Goal: Navigation & Orientation: Find specific page/section

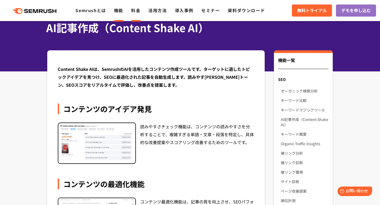
click at [137, 9] on link "料金" at bounding box center [135, 10] width 9 height 6
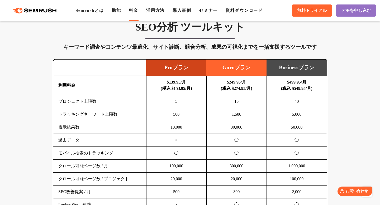
click at [187, 5] on div ".cls {fill: #FF642D;} .cls {fill: #FF642D;} Semrushとは 機能 料金 活用方法 導入事例 セミナー 資料ダウ…" at bounding box center [190, 11] width 380 height 16
click at [187, 11] on link "導入事例" at bounding box center [182, 10] width 18 height 4
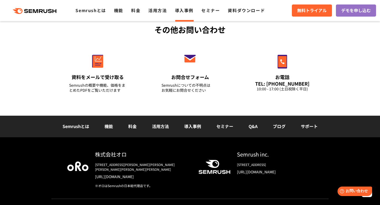
scroll to position [707, 0]
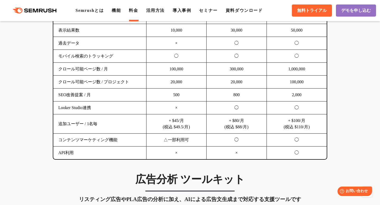
scroll to position [417, 0]
